Goal: Information Seeking & Learning: Learn about a topic

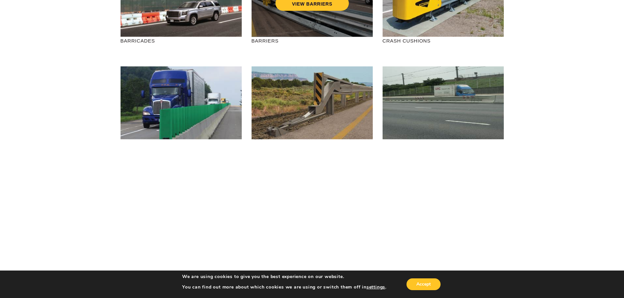
scroll to position [120, 0]
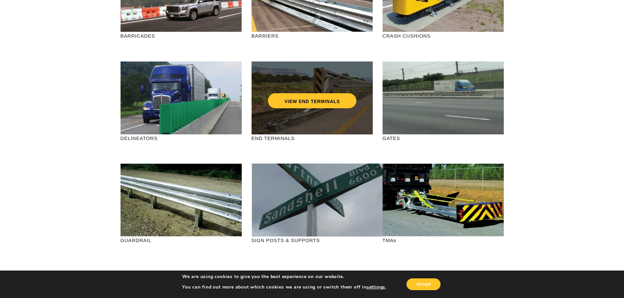
click at [293, 110] on div "VIEW END TERMINALS" at bounding box center [312, 98] width 121 height 73
click at [310, 102] on link "VIEW END TERMINALS" at bounding box center [312, 100] width 88 height 15
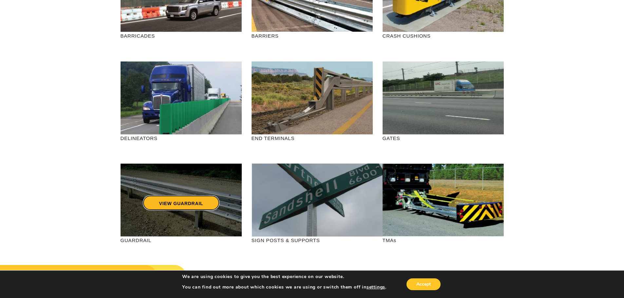
click at [179, 199] on link "VIEW GUARDRAIL" at bounding box center [180, 203] width 77 height 15
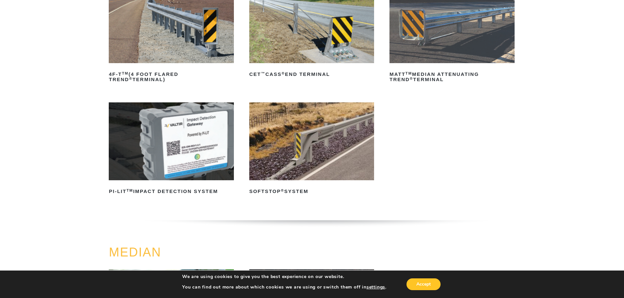
scroll to position [240, 0]
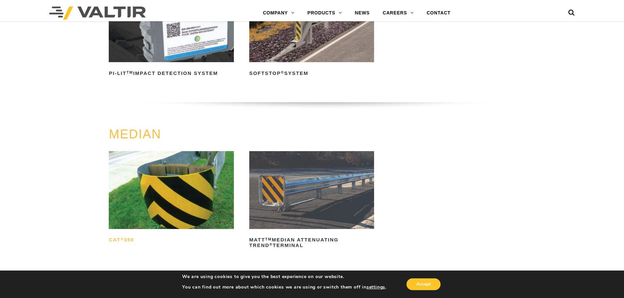
click at [117, 241] on h2 "CAT ® 350" at bounding box center [171, 240] width 125 height 10
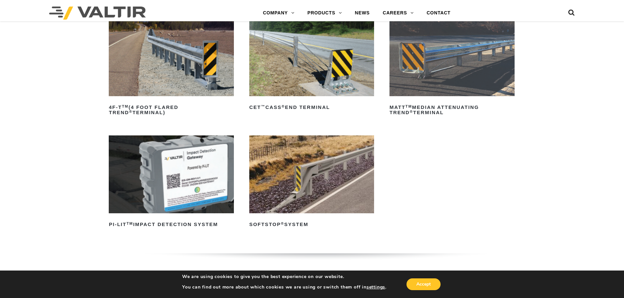
scroll to position [0, 0]
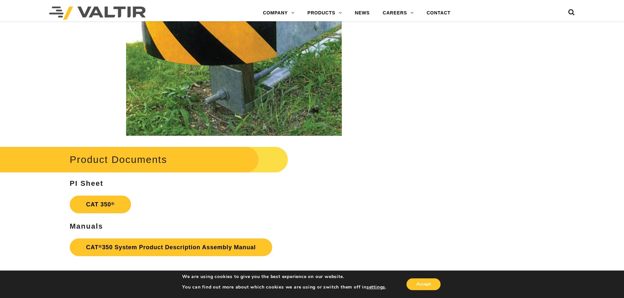
scroll to position [1201, 0]
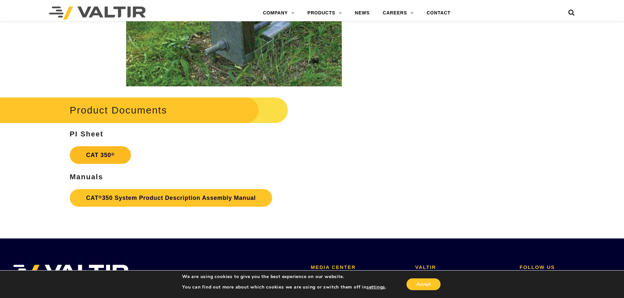
click at [100, 154] on link "CAT 350 ®" at bounding box center [100, 155] width 61 height 18
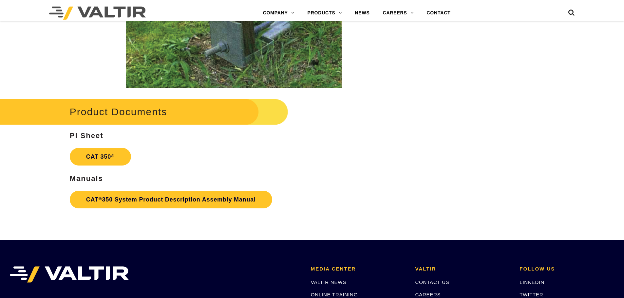
scroll to position [1201, 0]
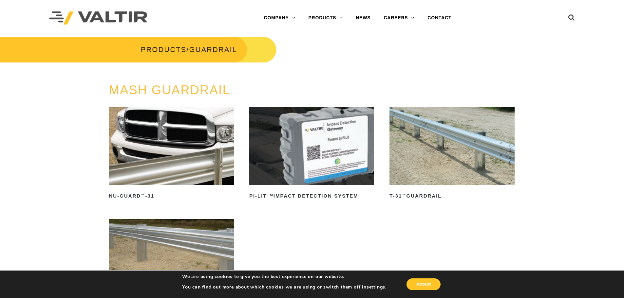
click at [456, 136] on img at bounding box center [451, 146] width 125 height 78
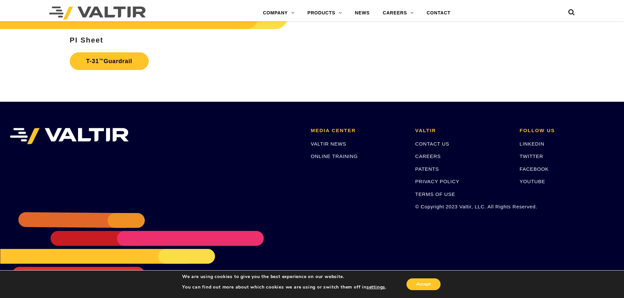
scroll to position [1069, 0]
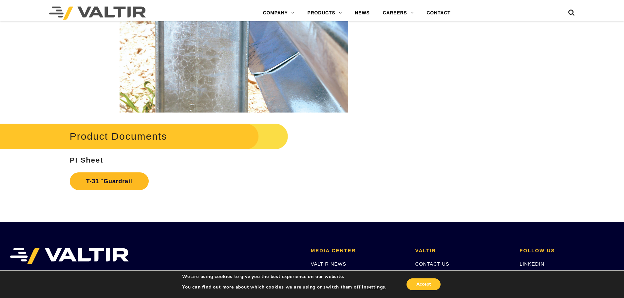
click at [127, 182] on link "T-31 ™ Guardrail" at bounding box center [109, 182] width 79 height 18
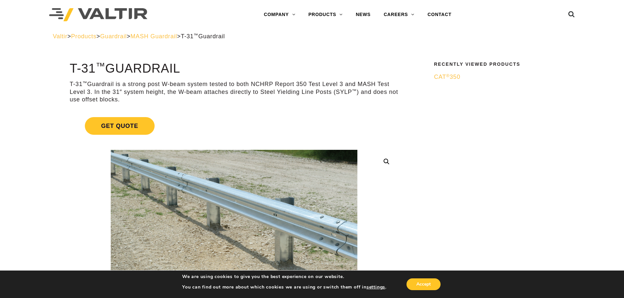
scroll to position [0, 0]
